Goal: Transaction & Acquisition: Purchase product/service

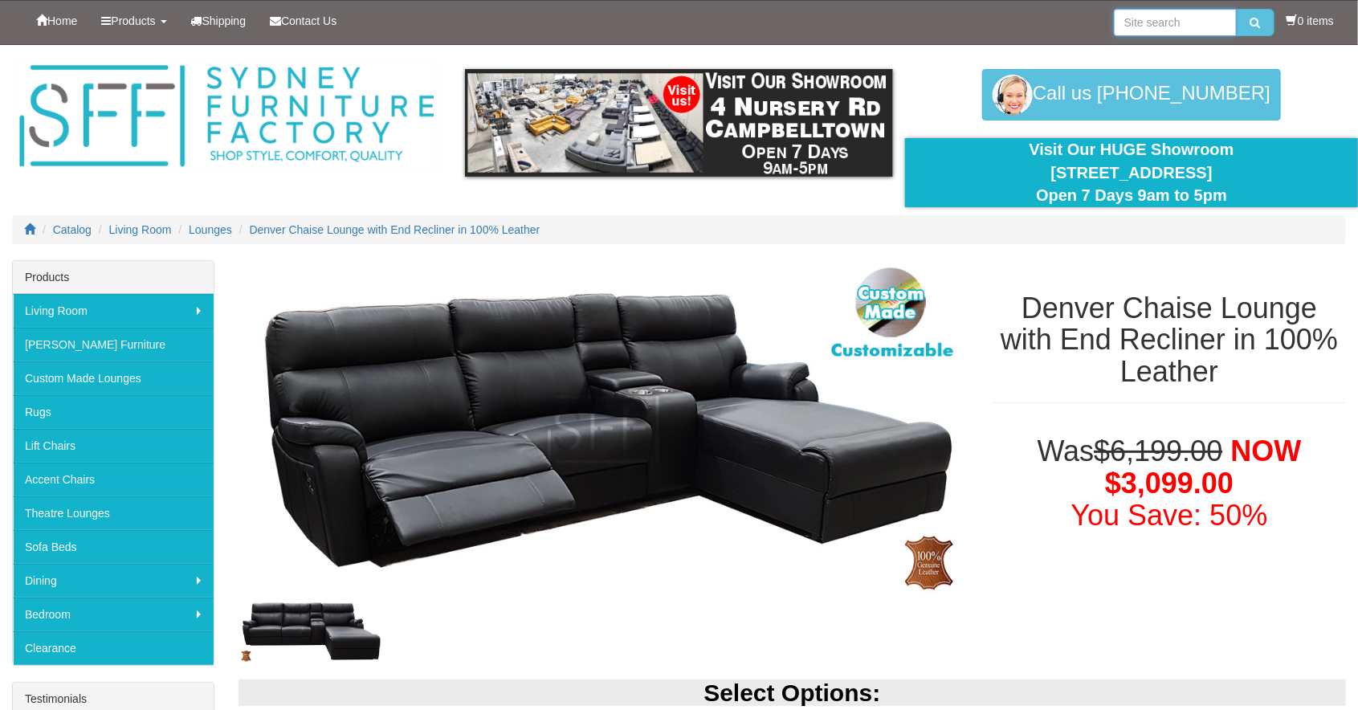
click at [1151, 26] on input "search" at bounding box center [1175, 22] width 123 height 27
type input "Smart console"
click at [1259, 21] on button "submit" at bounding box center [1256, 22] width 38 height 27
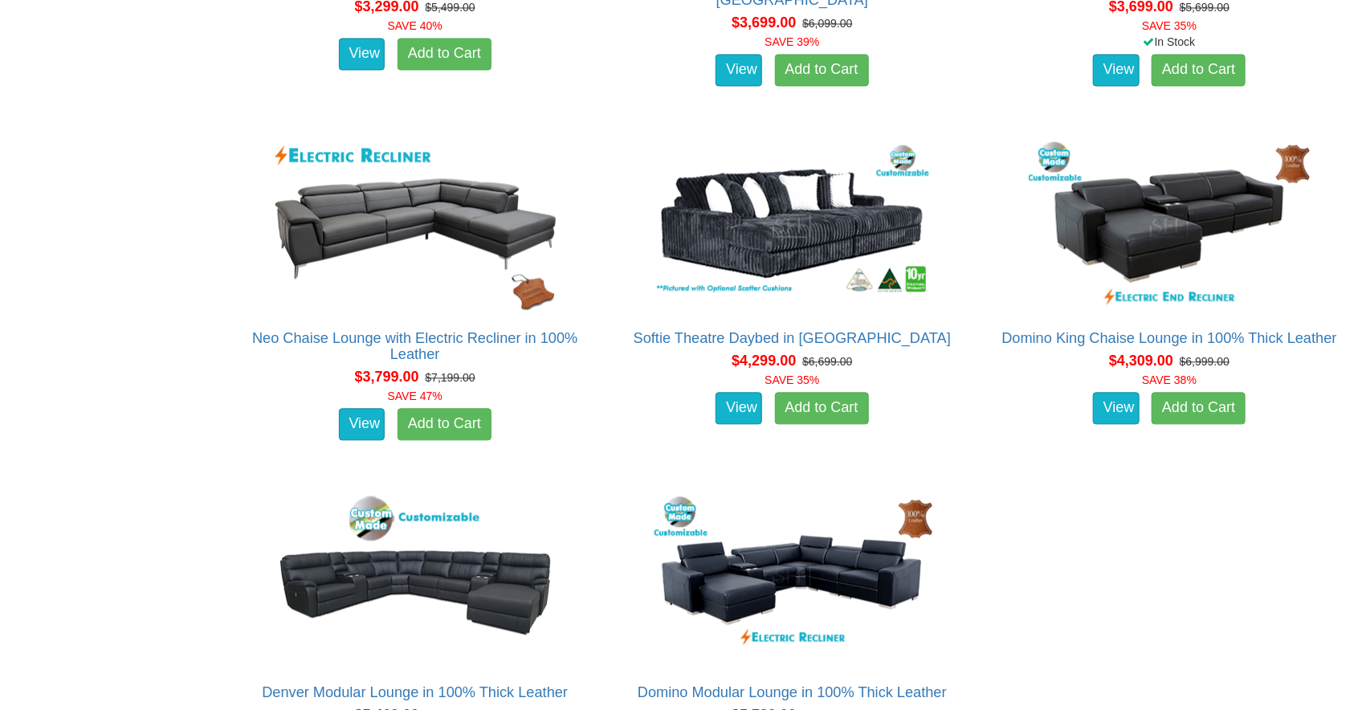
scroll to position [4799, 0]
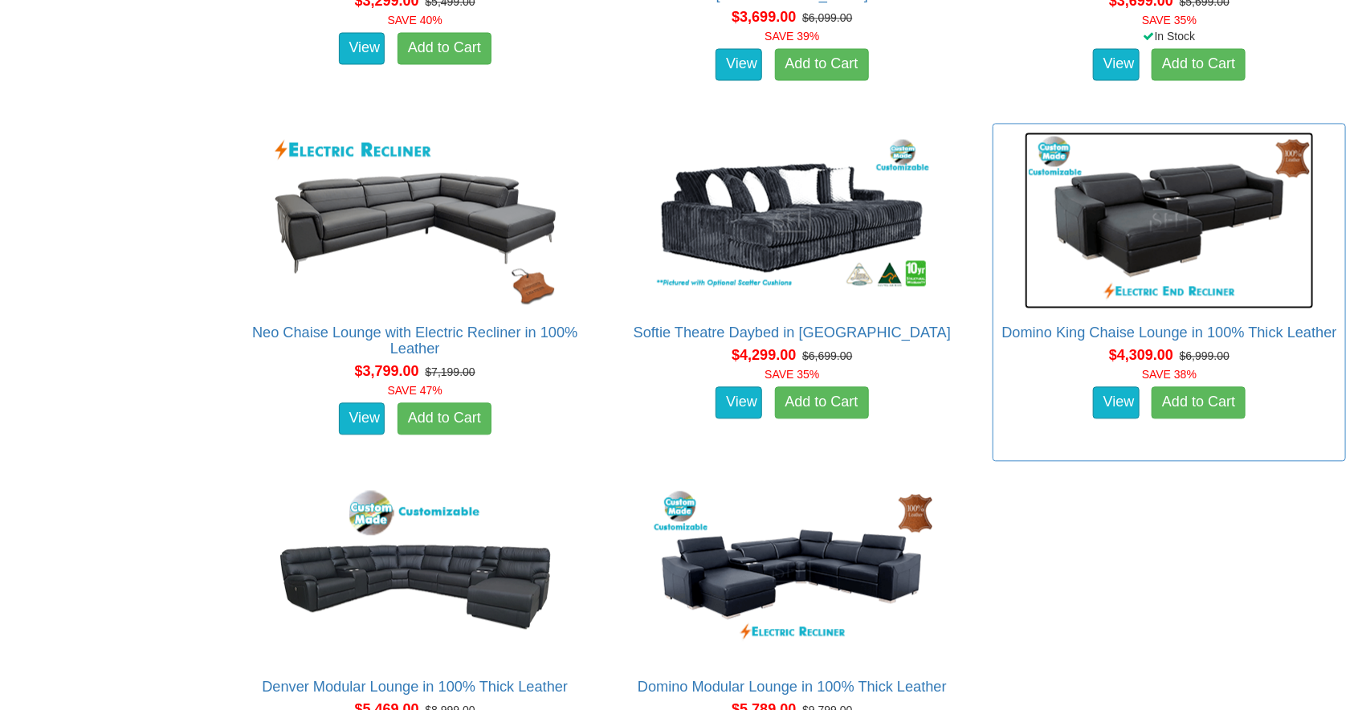
click at [1151, 207] on img at bounding box center [1169, 220] width 289 height 177
